Goal: Find specific page/section: Find specific page/section

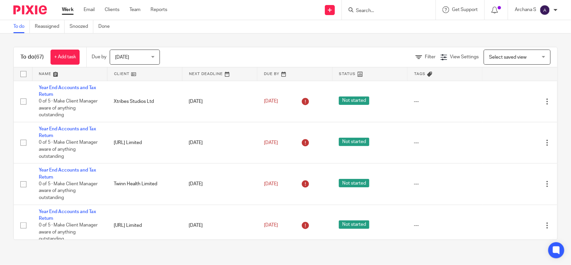
click at [367, 12] on input "Search" at bounding box center [386, 11] width 60 height 6
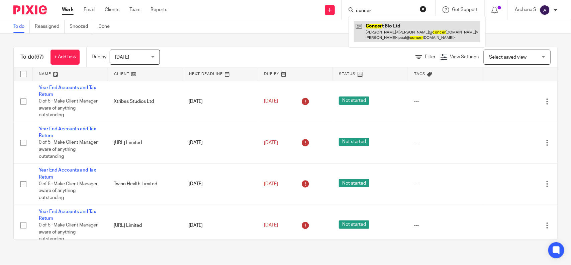
type input "concer"
click at [373, 27] on link at bounding box center [417, 31] width 127 height 21
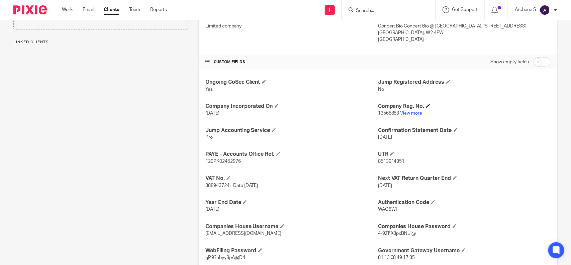
scroll to position [189, 0]
